Goal: Information Seeking & Learning: Learn about a topic

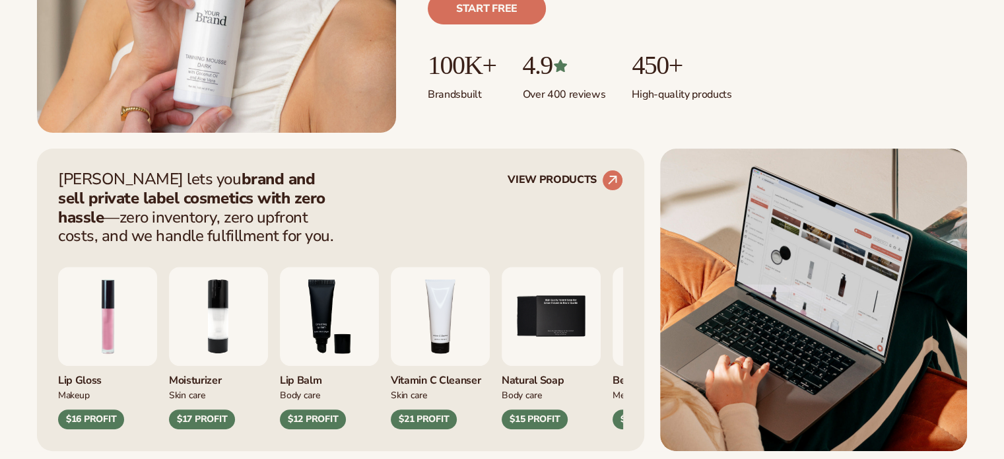
scroll to position [462, 0]
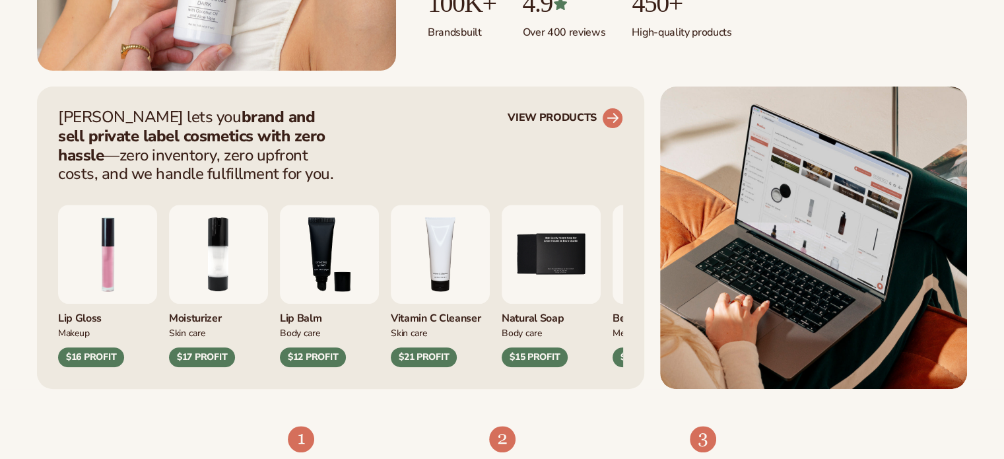
click at [586, 114] on link "VIEW PRODUCTS" at bounding box center [564, 118] width 115 height 21
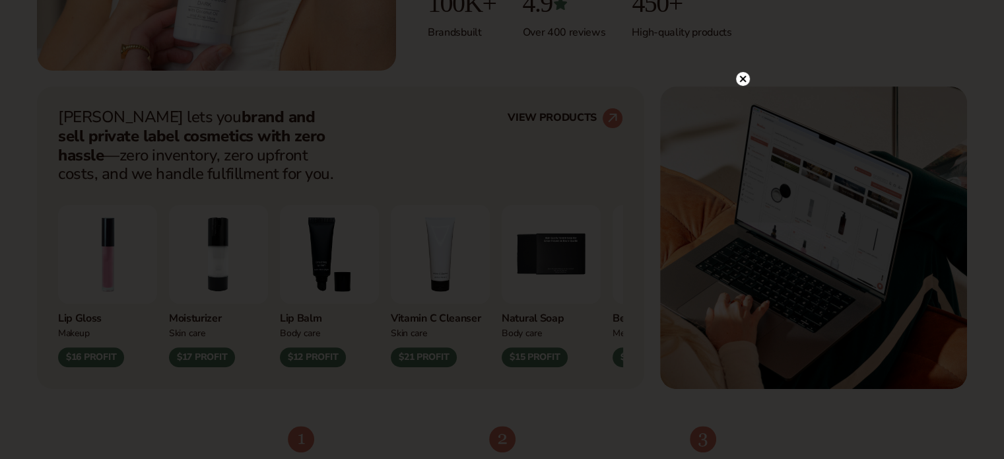
click at [742, 79] on icon at bounding box center [742, 79] width 7 height 7
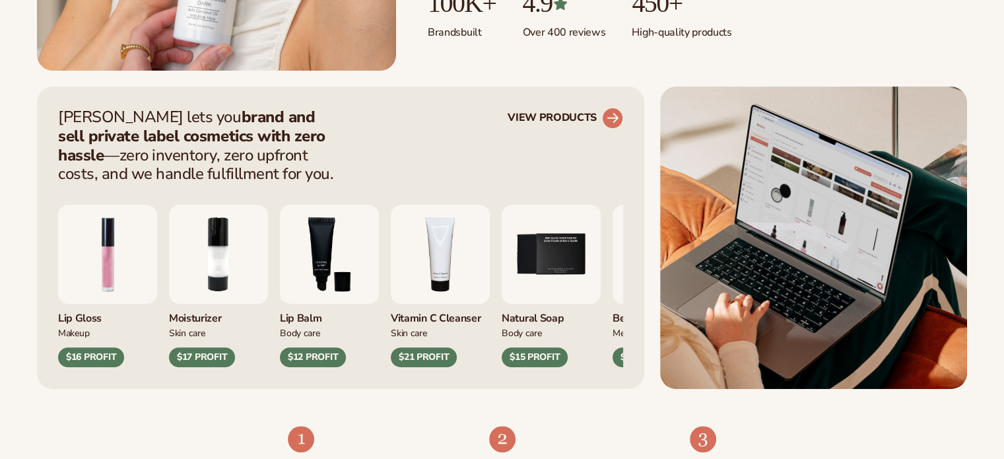
click at [606, 119] on circle at bounding box center [612, 118] width 29 height 29
click at [611, 123] on circle at bounding box center [612, 118] width 29 height 29
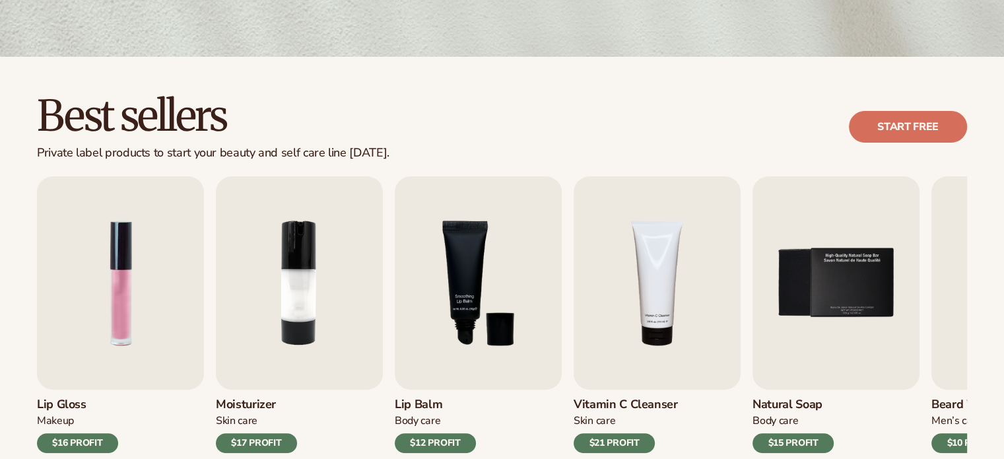
scroll to position [330, 0]
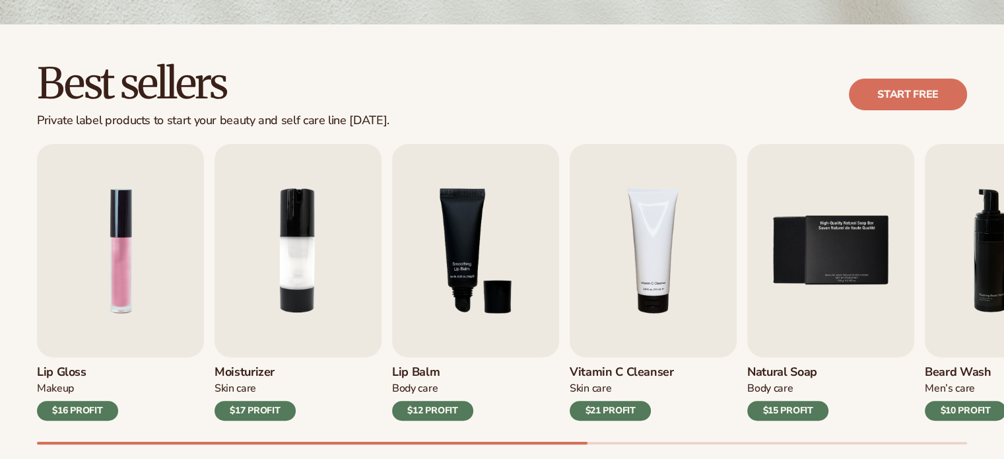
click at [370, 433] on div "Lip Gloss Makeup $16 PROFIT Moisturizer [MEDICAL_DATA] $17 PROFIT [MEDICAL_DATA…" at bounding box center [520, 294] width 967 height 300
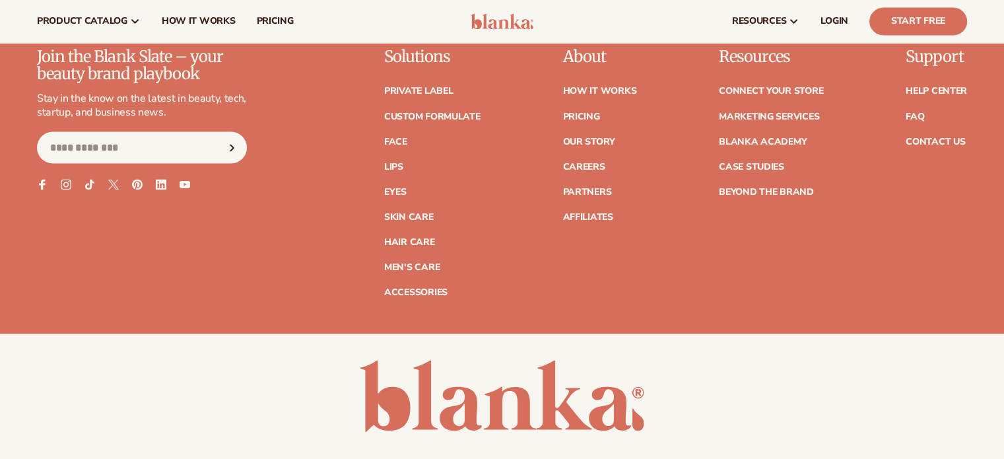
scroll to position [2376, 0]
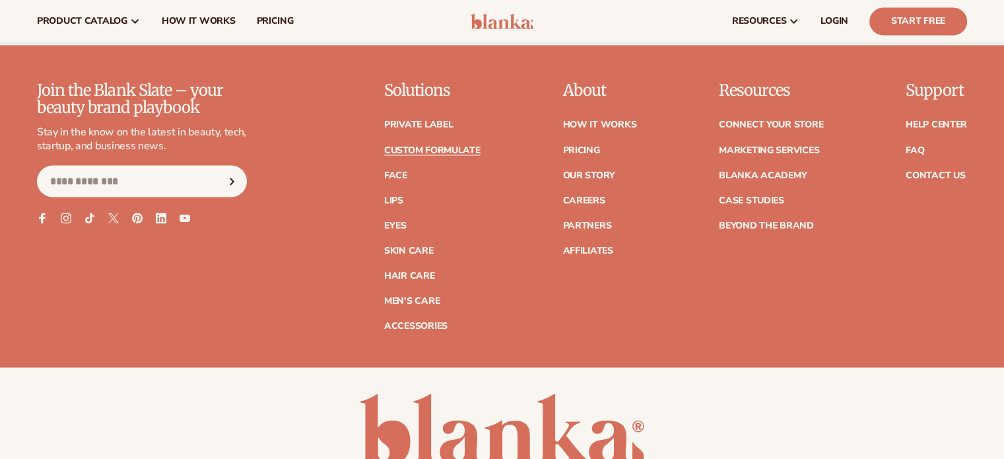
click at [439, 151] on link "Custom formulate" at bounding box center [432, 149] width 96 height 9
click at [437, 150] on link "Custom formulate" at bounding box center [432, 149] width 96 height 9
